Goal: Task Accomplishment & Management: Complete application form

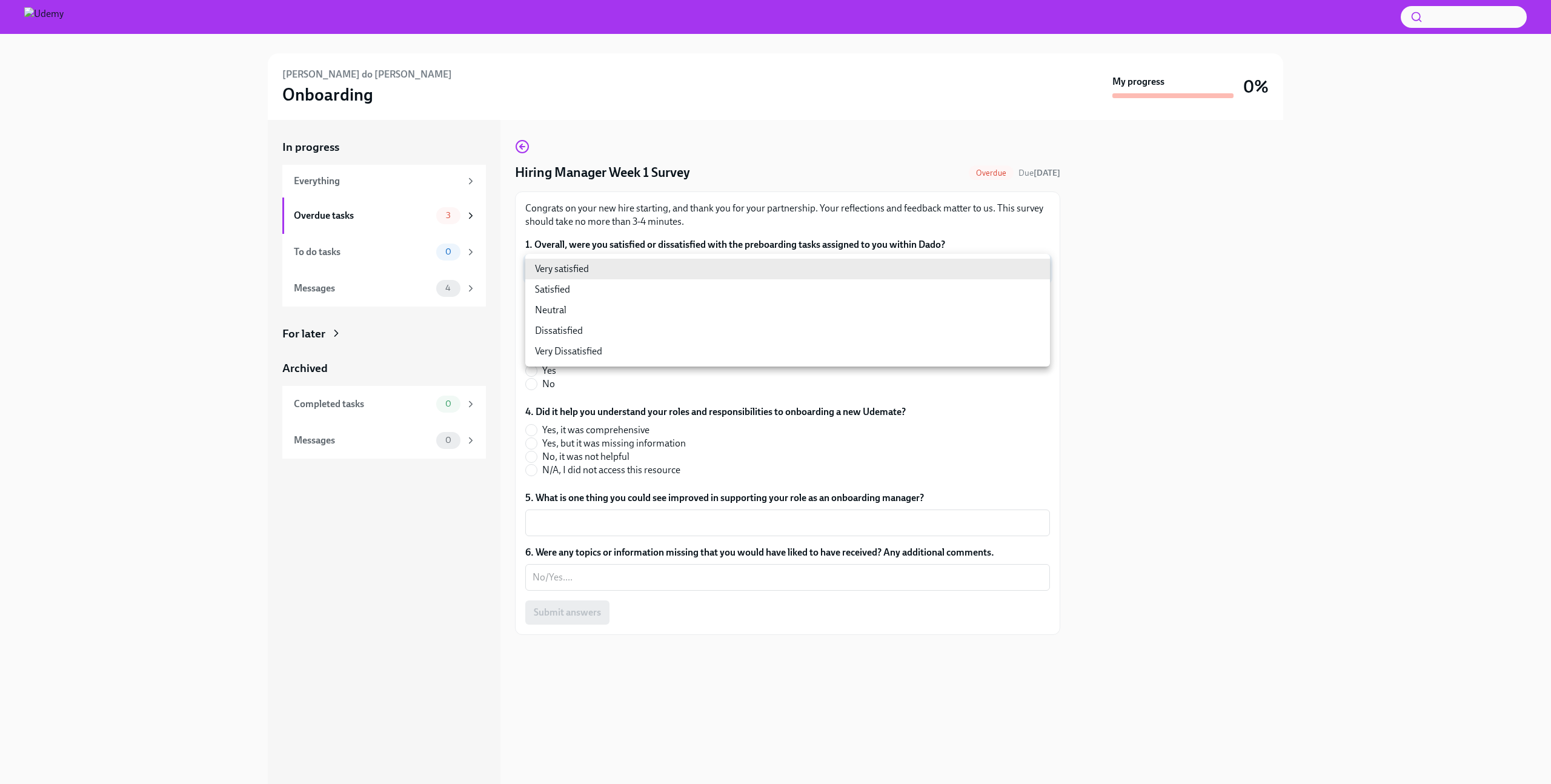
click at [593, 278] on body "Fernando do Amaral Onboarding My progress 0% In progress Everything Overdue tas…" at bounding box center [776, 438] width 1551 height 877
click at [554, 314] on li "Neutral" at bounding box center [787, 310] width 525 height 20
type input "-cZOD1nO9"
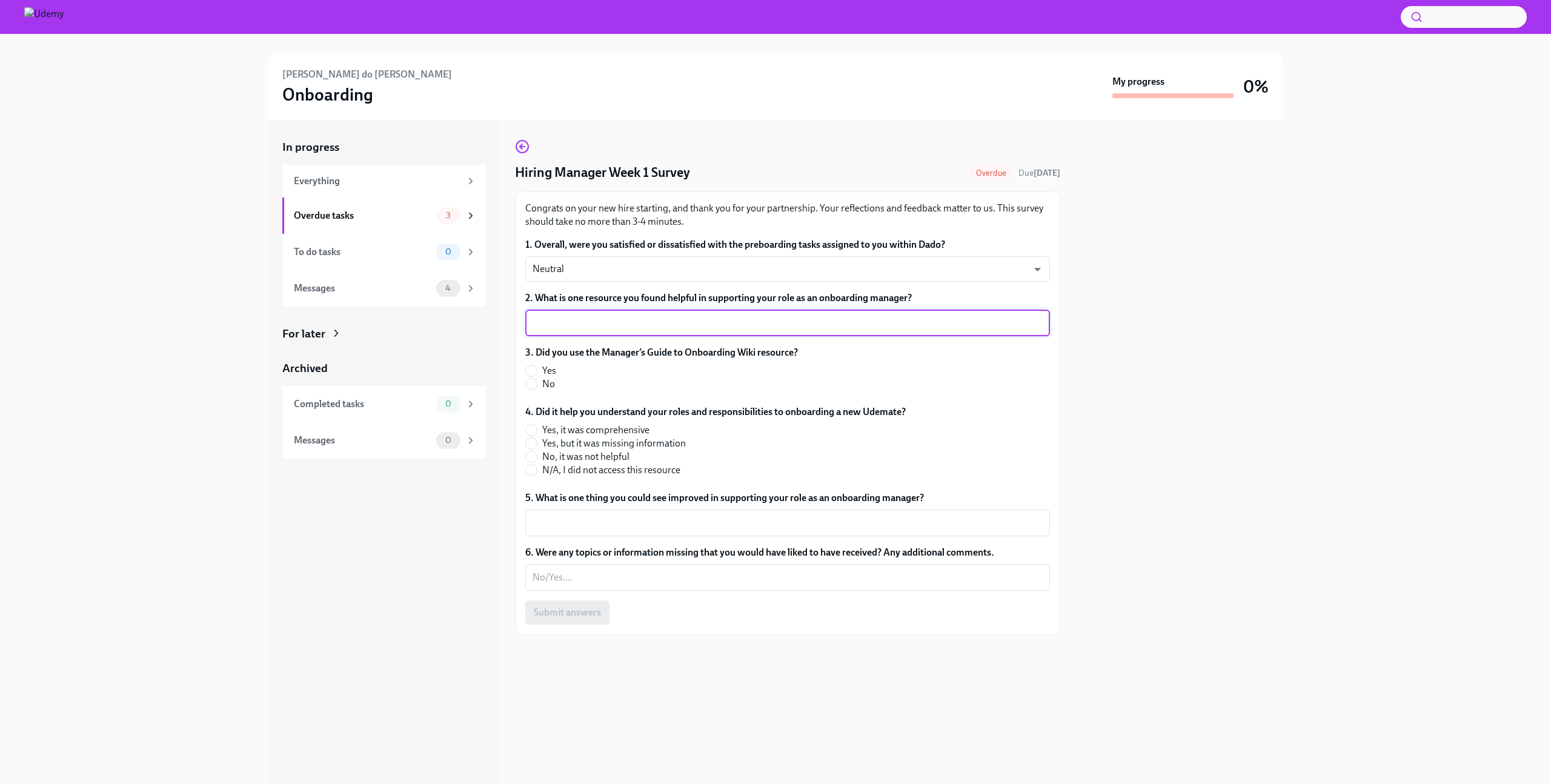
click at [598, 327] on textarea "2. What is one resource you found helpful in supporting your role as an onboard…" at bounding box center [788, 323] width 510 height 14
click at [530, 369] on input "Yes" at bounding box center [531, 371] width 11 height 11
radio input "true"
click at [534, 444] on input "Yes, but it was missing information" at bounding box center [531, 443] width 11 height 11
radio input "true"
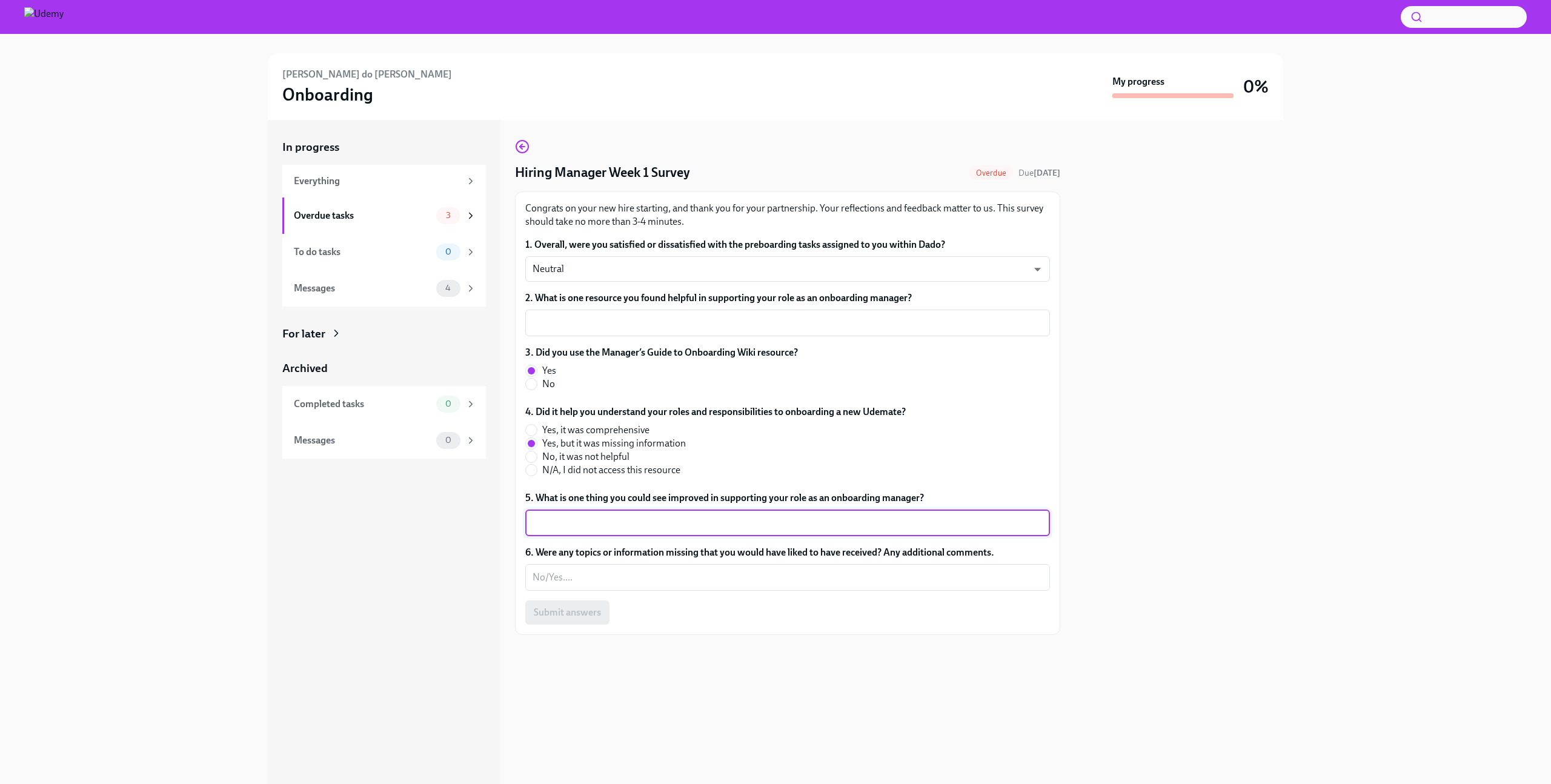
click at [637, 527] on textarea "5. What is one thing you could see improved in supporting your role as an onboa…" at bounding box center [788, 523] width 510 height 14
type textarea "Logistics for Brazilian employees (laptop, communication, etc.)"
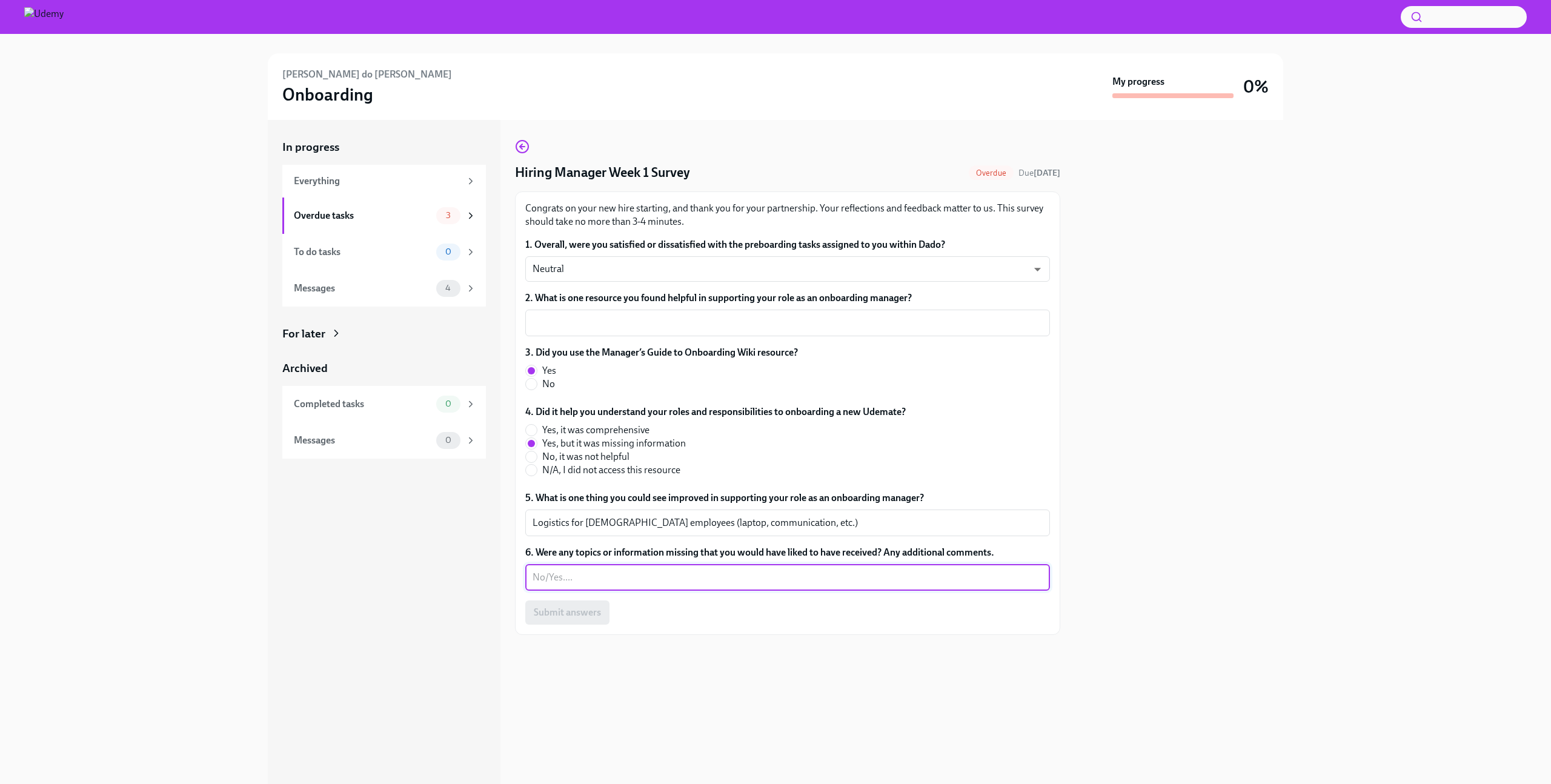
click at [571, 581] on textarea "6. Were any topics or information missing that you would have liked to have rec…" at bounding box center [788, 577] width 510 height 14
type textarea "Yes, logistics and specifics for employees in Brazil (laptops, communication, e…"
click at [612, 320] on textarea "2. What is one resource you found helpful in supporting your role as an onboard…" at bounding box center [788, 323] width 510 height 14
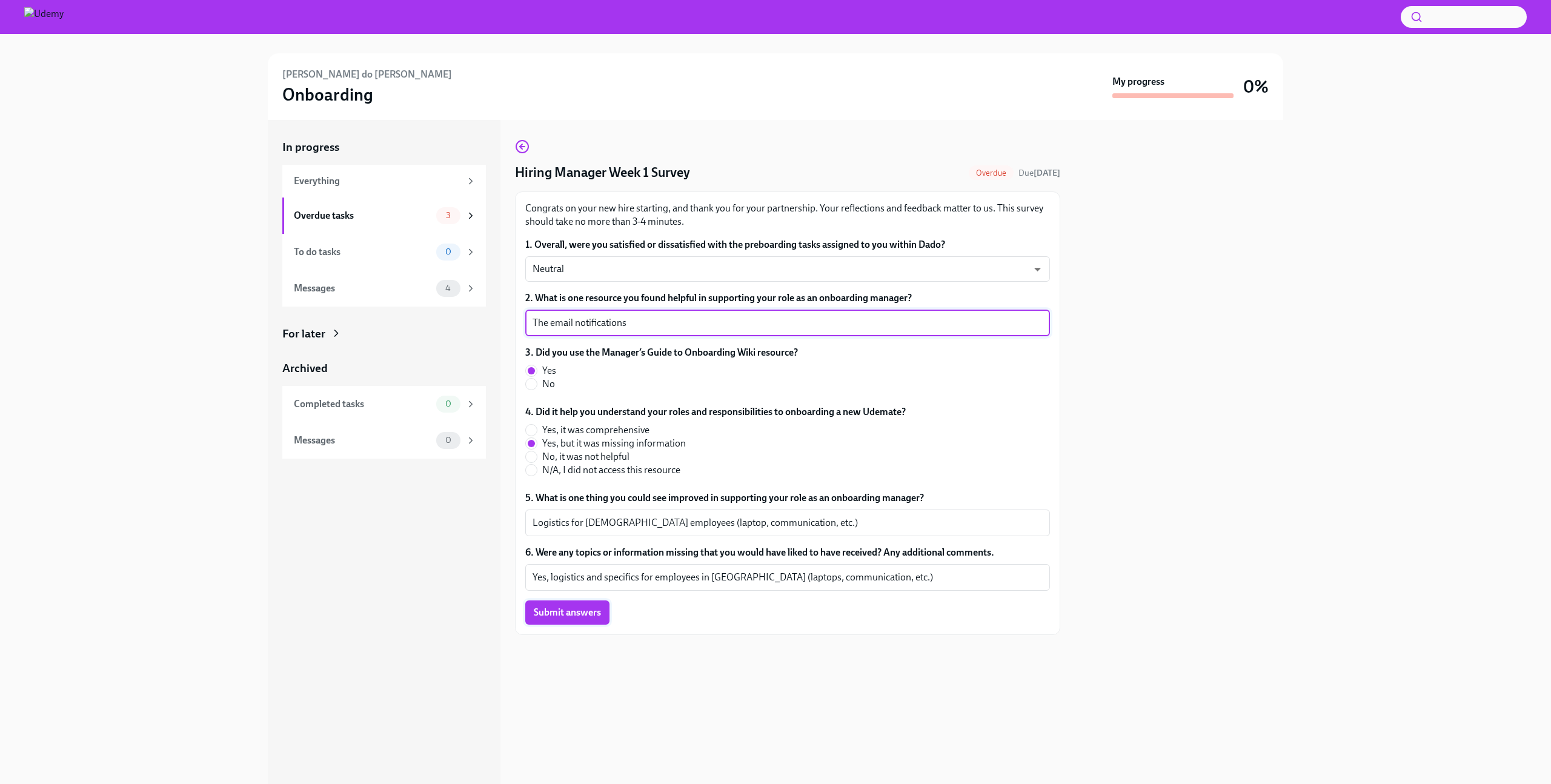
type textarea "The email notifications"
click at [565, 613] on span "Submit answers" at bounding box center [567, 612] width 67 height 12
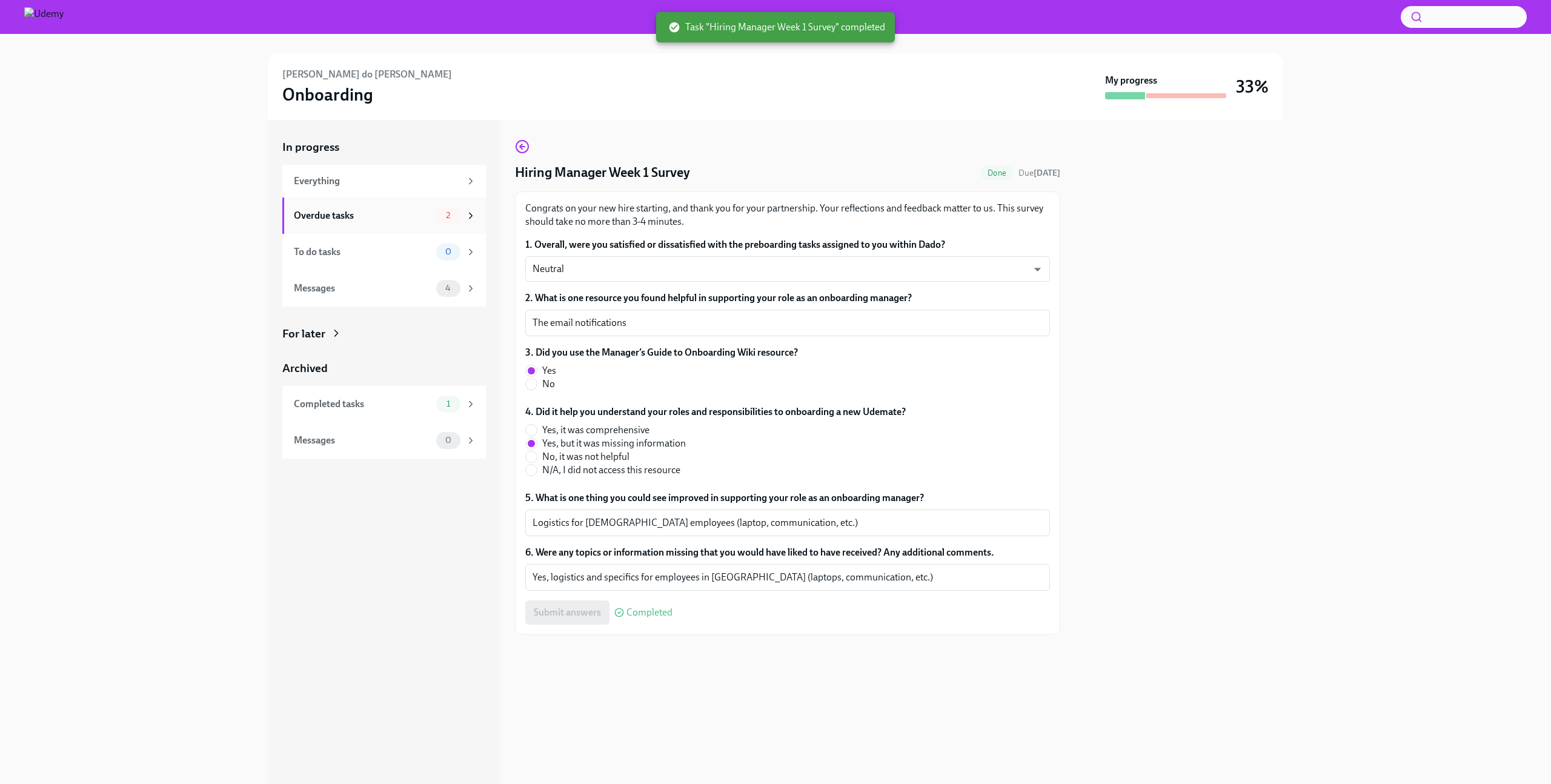
click at [343, 220] on div "Overdue tasks" at bounding box center [362, 216] width 138 height 13
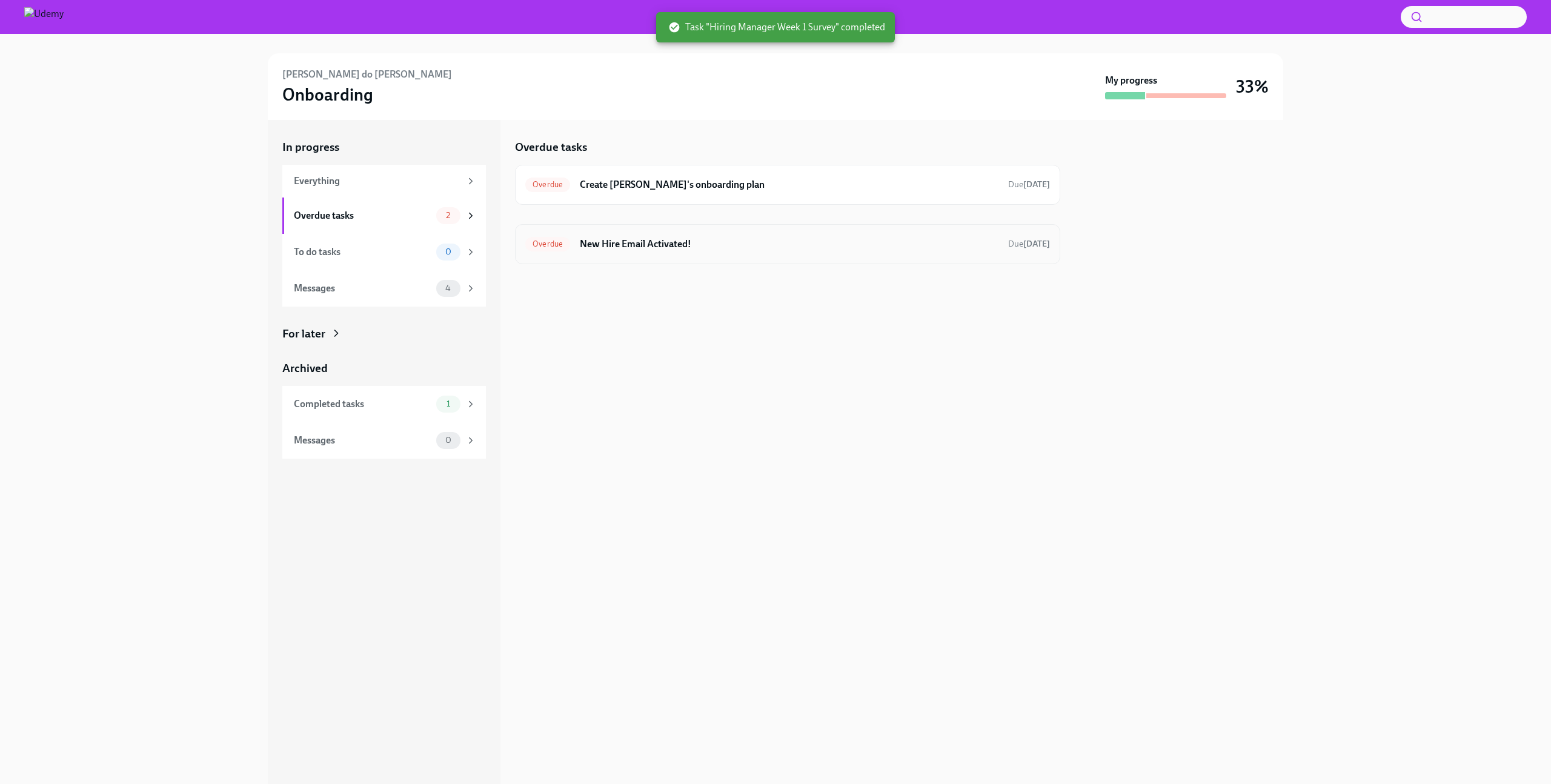
click at [668, 249] on h6 "New Hire Email Activated!" at bounding box center [790, 244] width 419 height 13
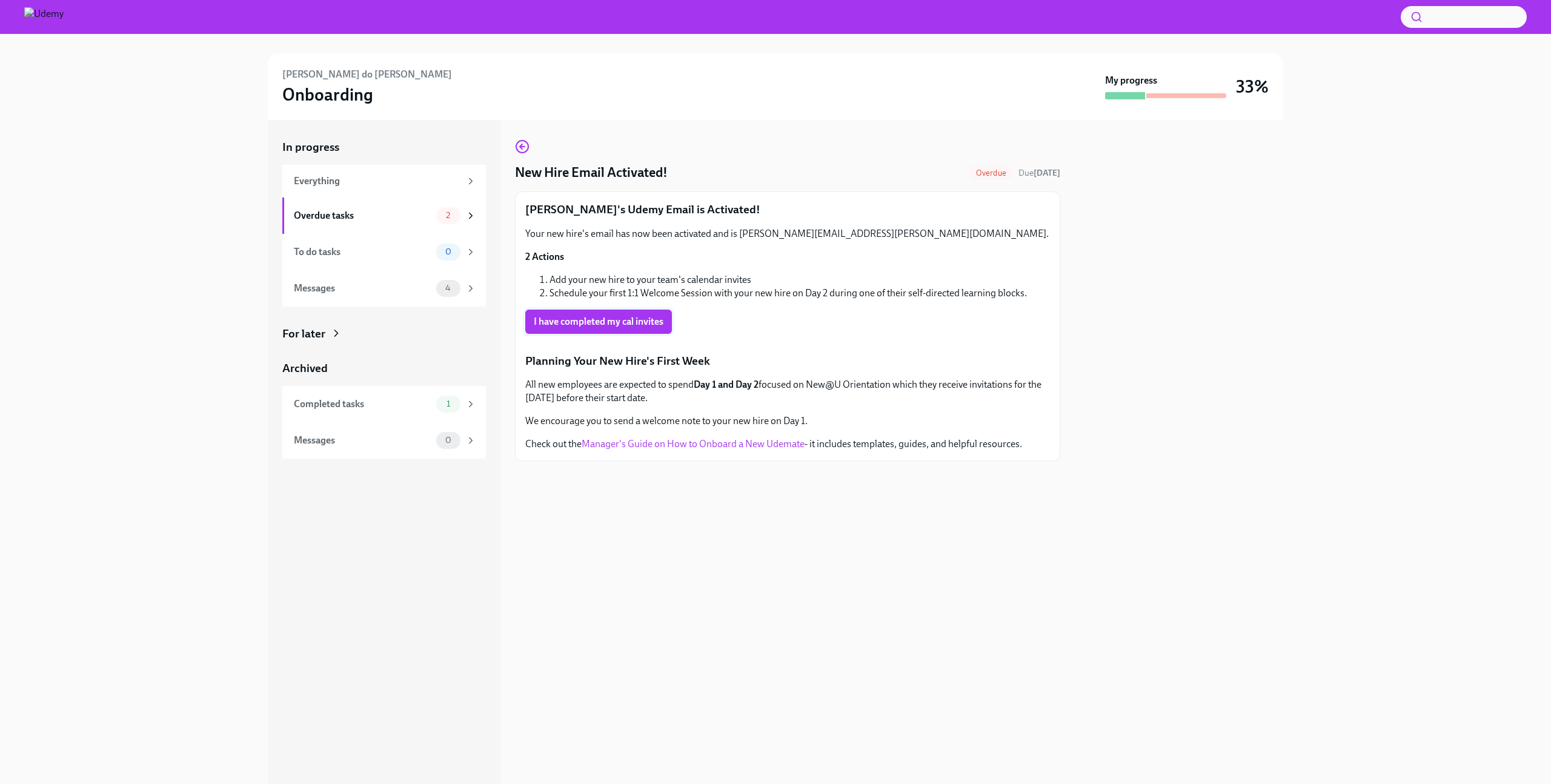
click at [586, 322] on span "I have completed my cal invites" at bounding box center [598, 321] width 130 height 12
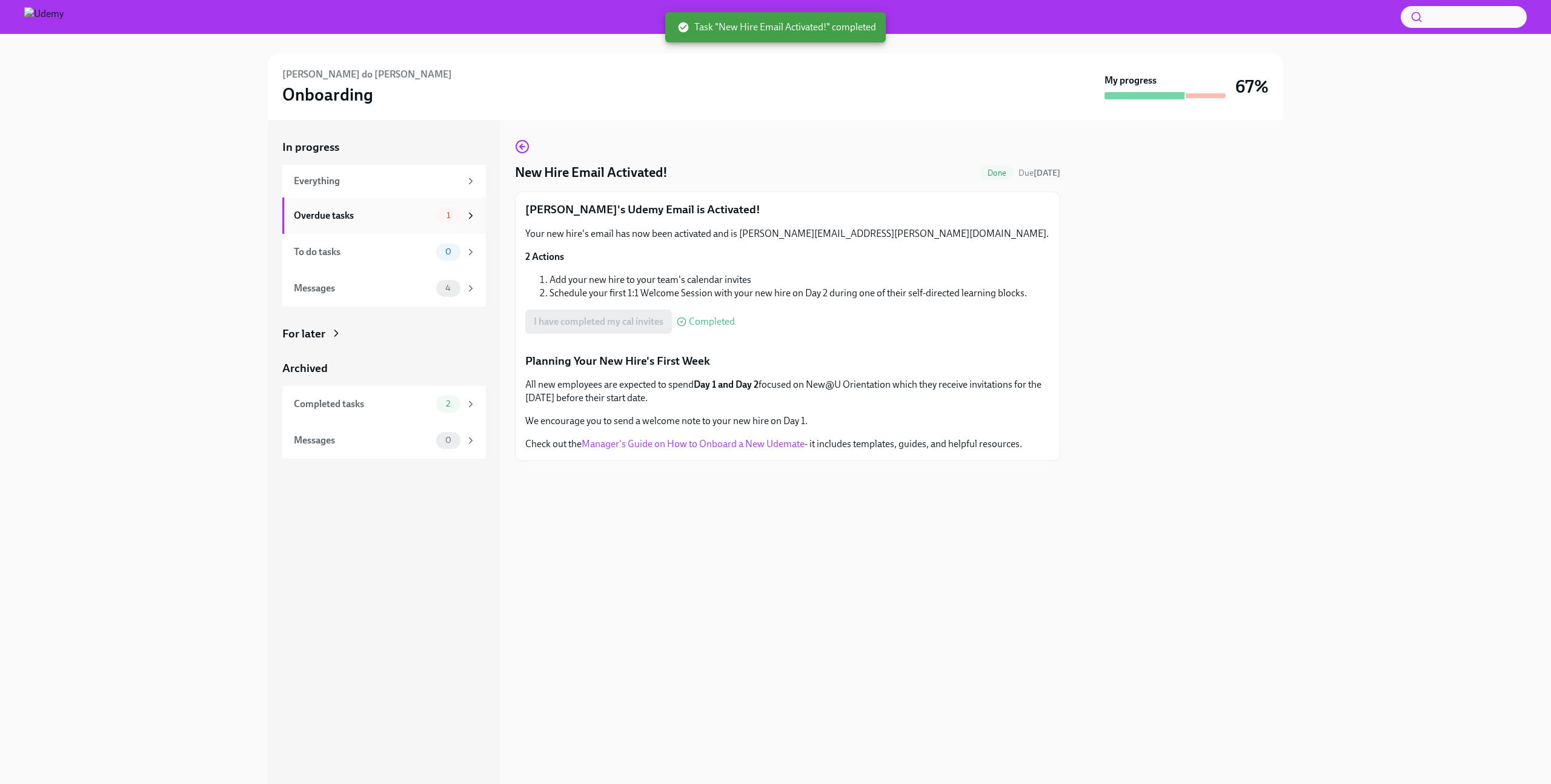
click at [336, 218] on div "Overdue tasks" at bounding box center [362, 216] width 138 height 13
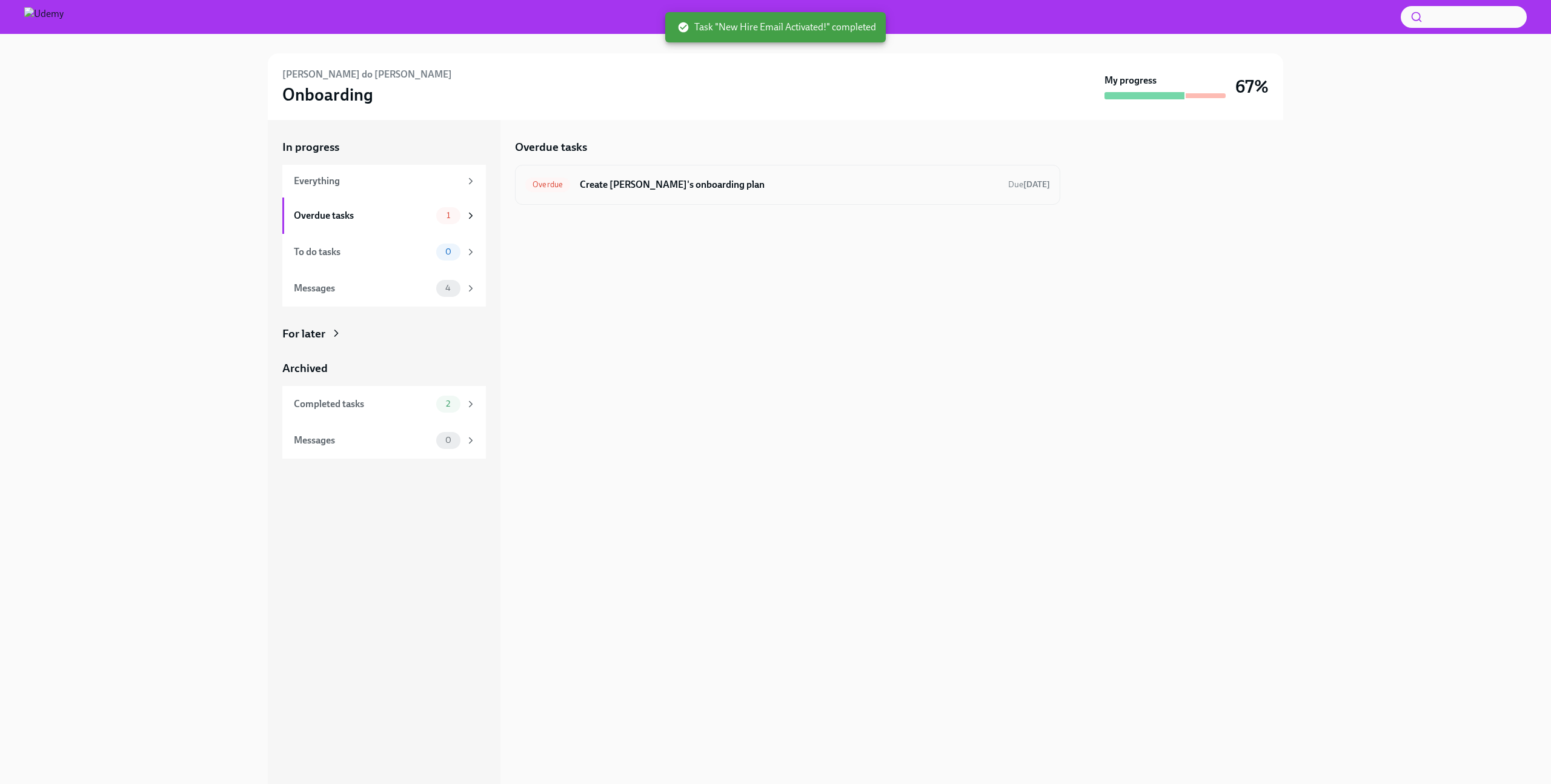
click at [670, 190] on h6 "Create Fernando's onboarding plan" at bounding box center [790, 184] width 419 height 13
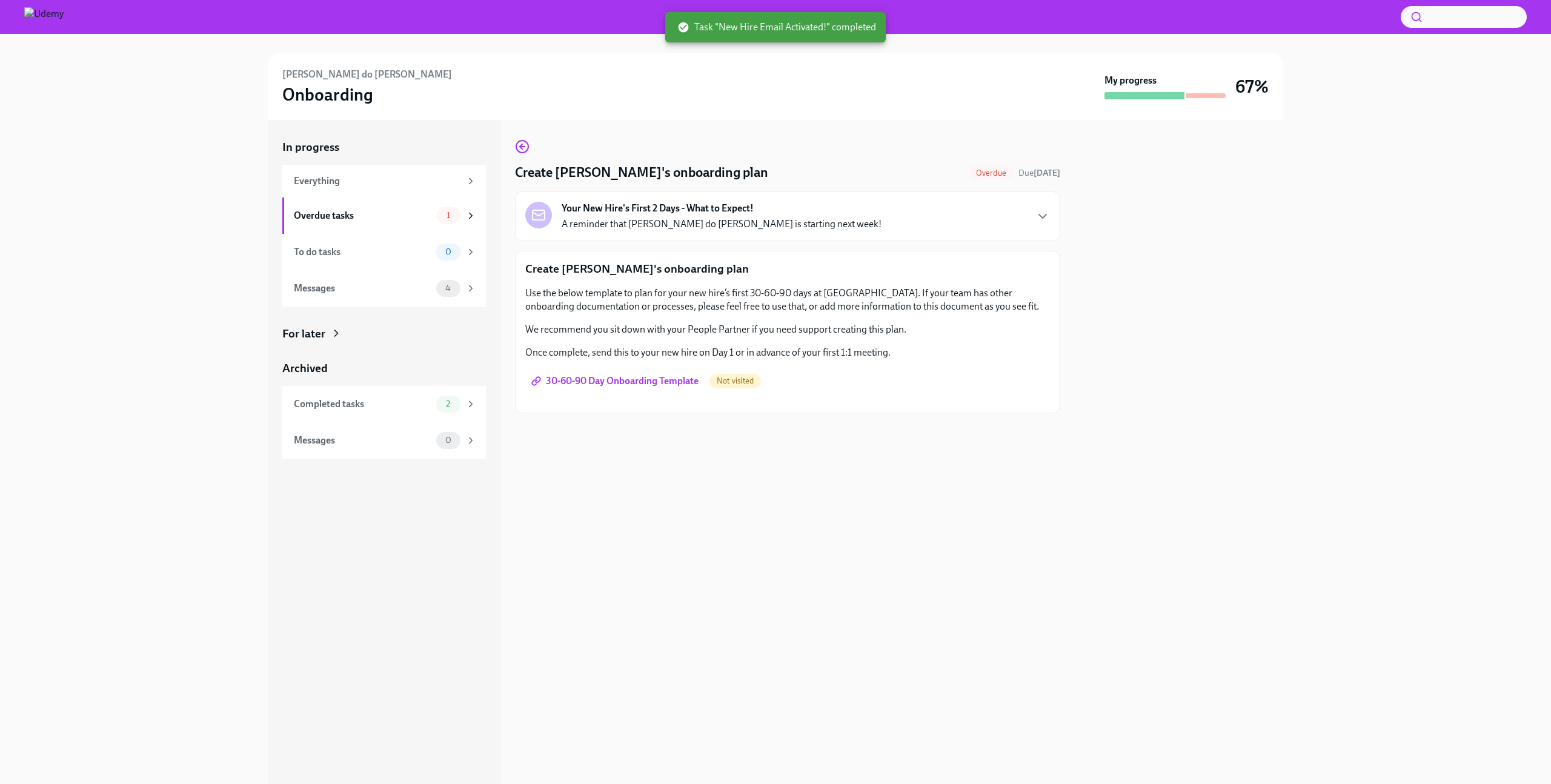
click at [619, 379] on span "30-60-90 Day Onboarding Template" at bounding box center [616, 380] width 165 height 12
